Goal: Navigation & Orientation: Find specific page/section

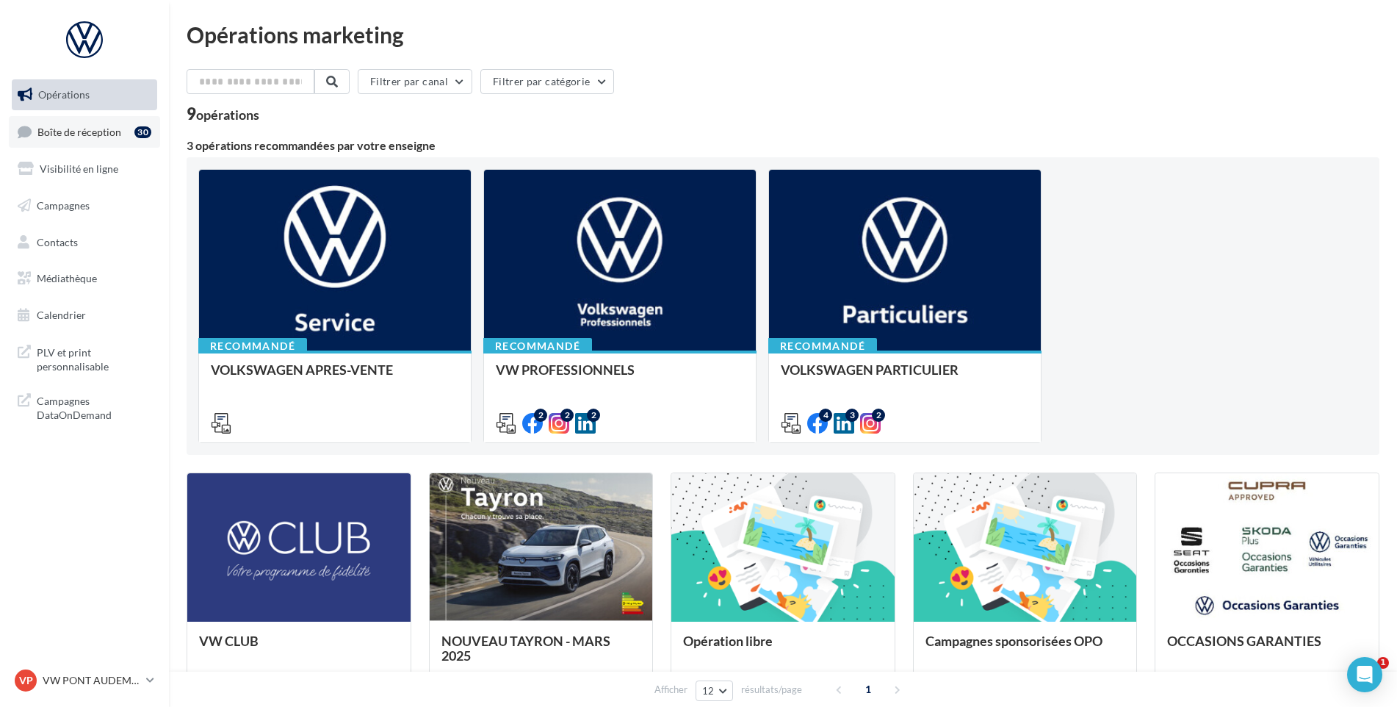
click at [107, 134] on span "Boîte de réception" at bounding box center [79, 131] width 84 height 12
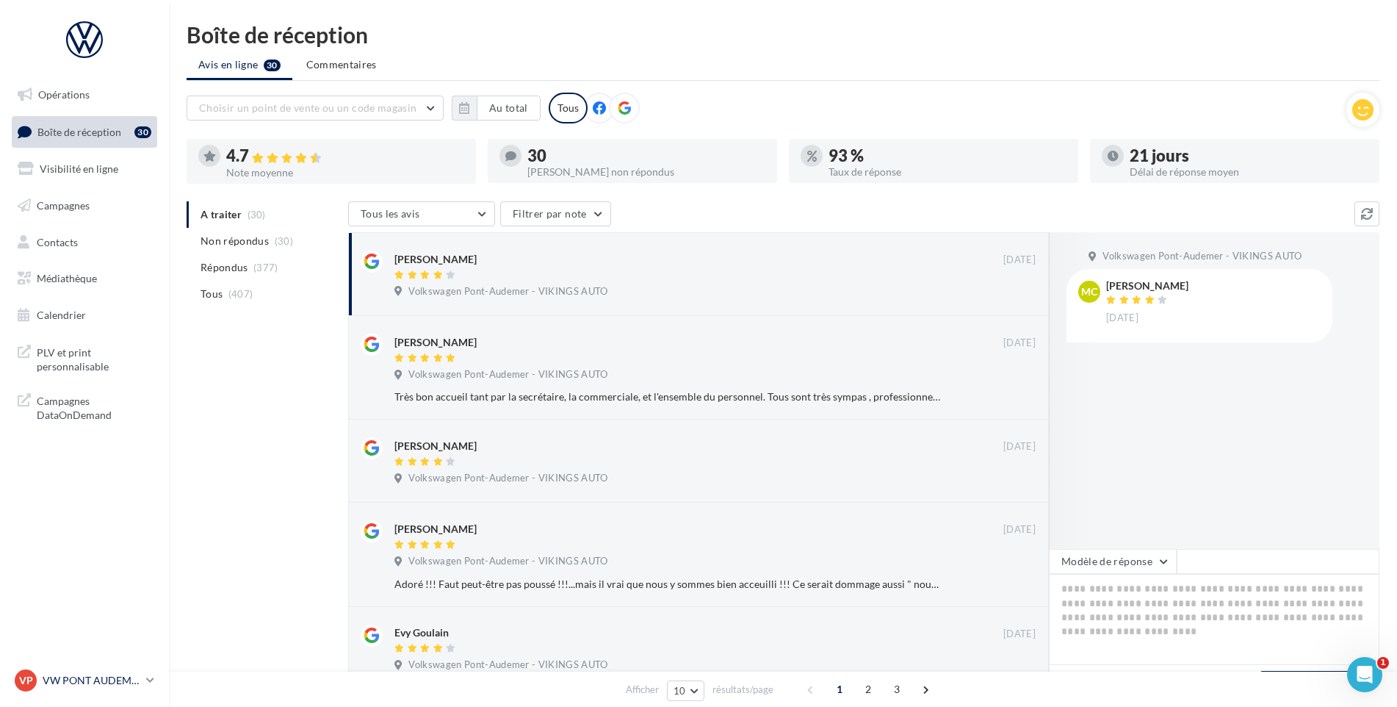
click at [116, 681] on p "VW PONT AUDEMER" at bounding box center [92, 680] width 98 height 15
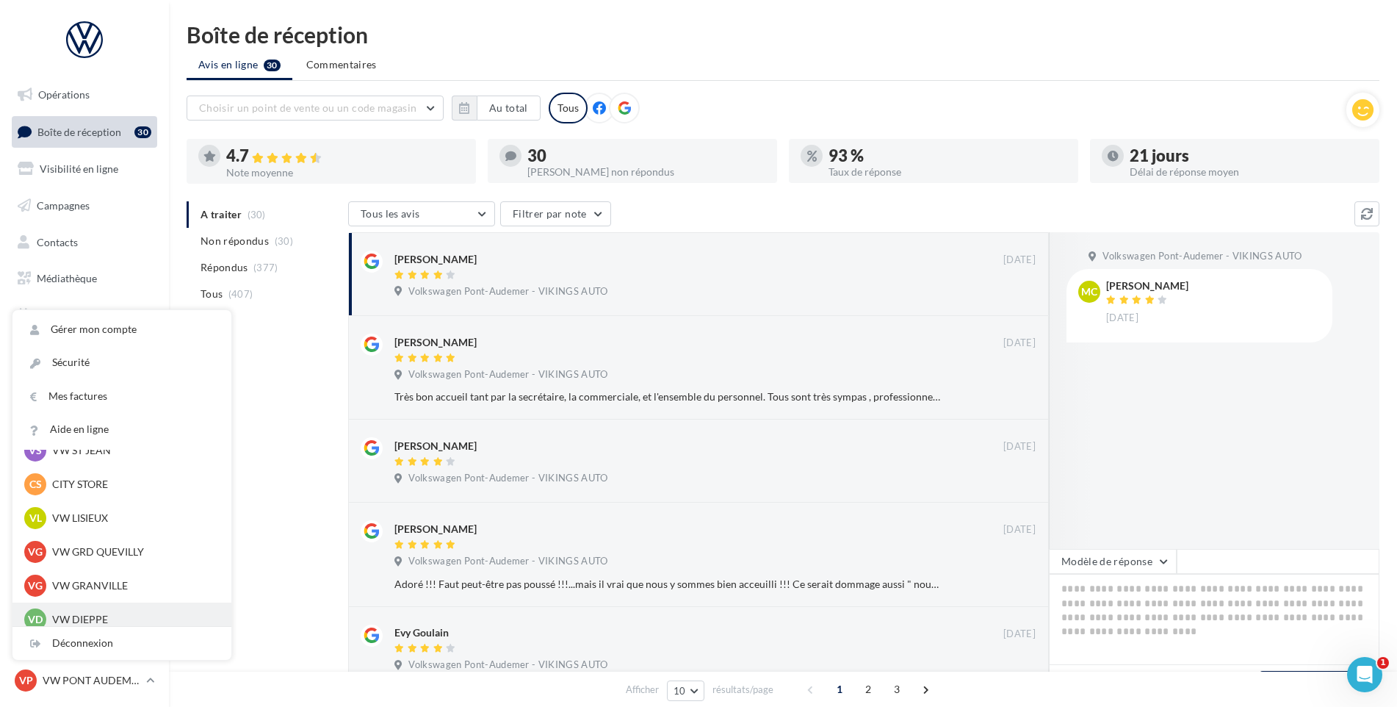
scroll to position [294, 0]
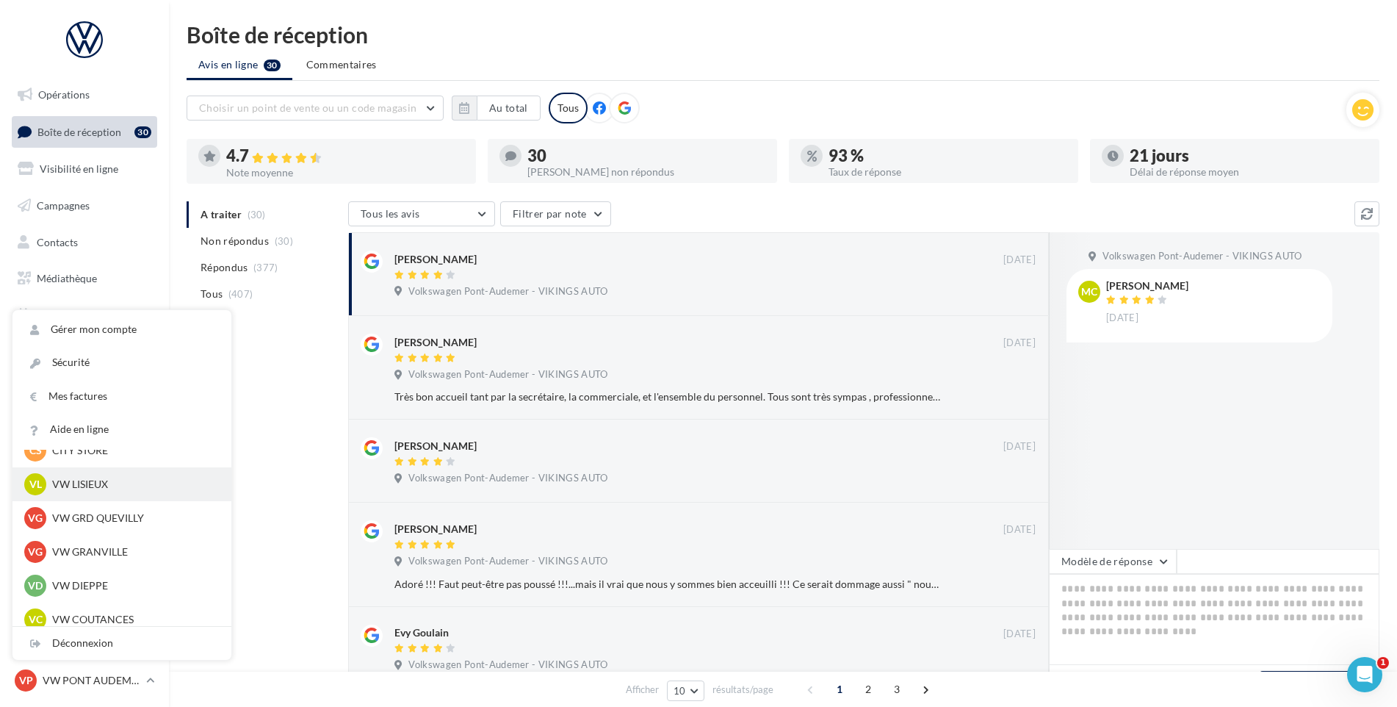
click at [109, 486] on p "VW LISIEUX" at bounding box center [133, 484] width 162 height 15
